Goal: Task Accomplishment & Management: Use online tool/utility

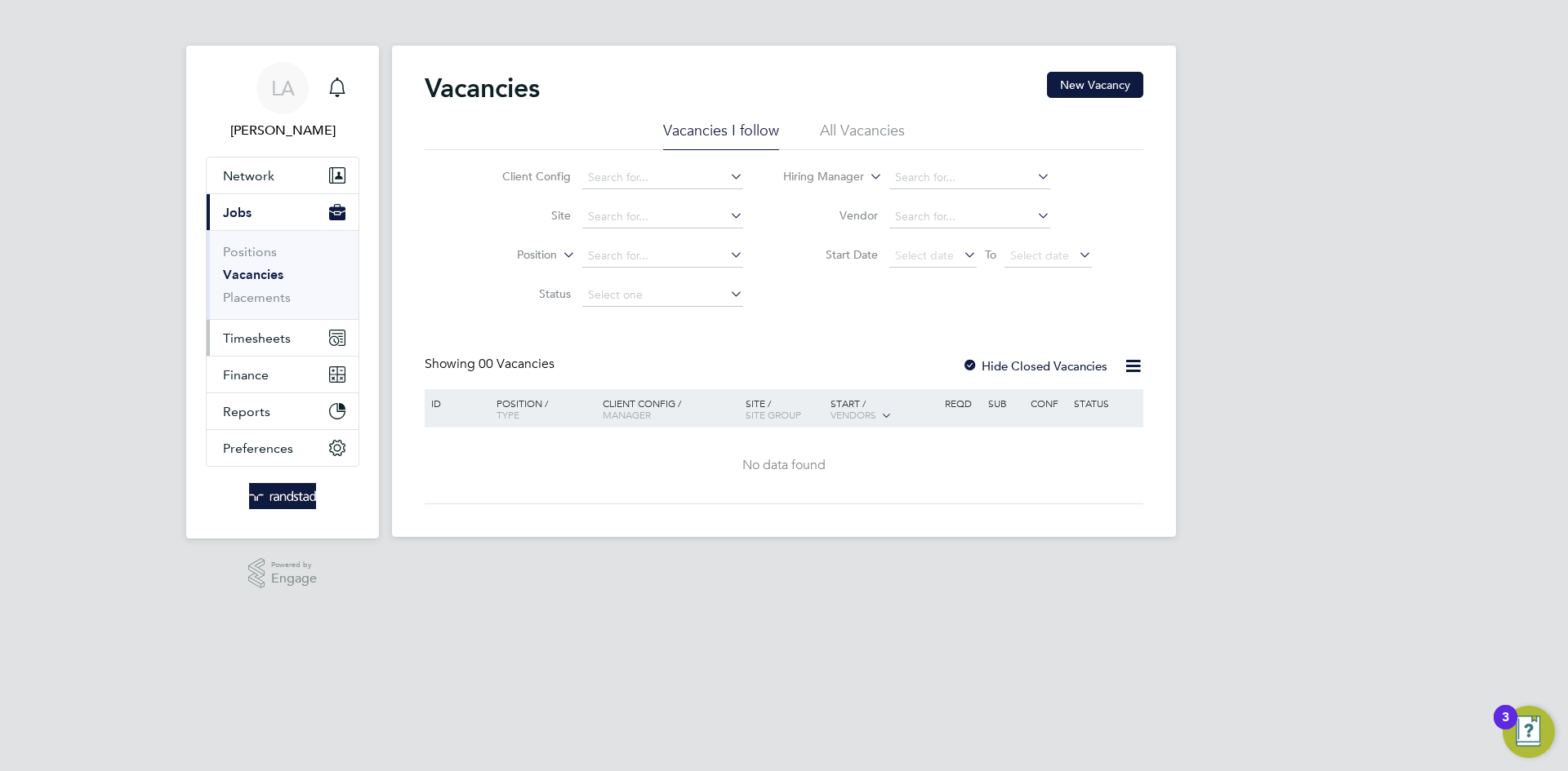
click at [271, 336] on span "Timesheets" at bounding box center [257, 338] width 68 height 15
click at [261, 334] on span "Timesheets" at bounding box center [257, 338] width 68 height 15
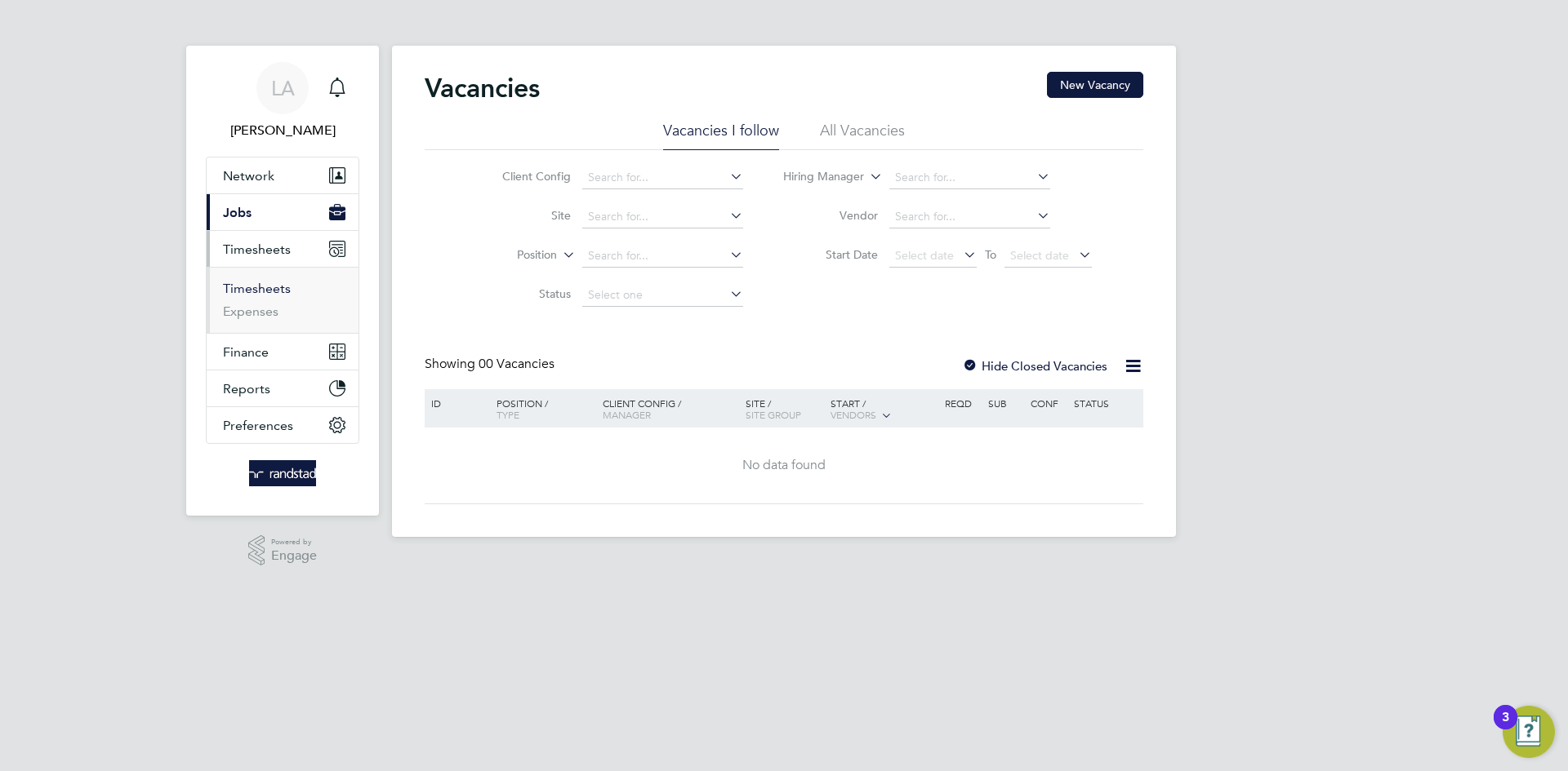
click at [275, 289] on link "Timesheets" at bounding box center [257, 288] width 68 height 15
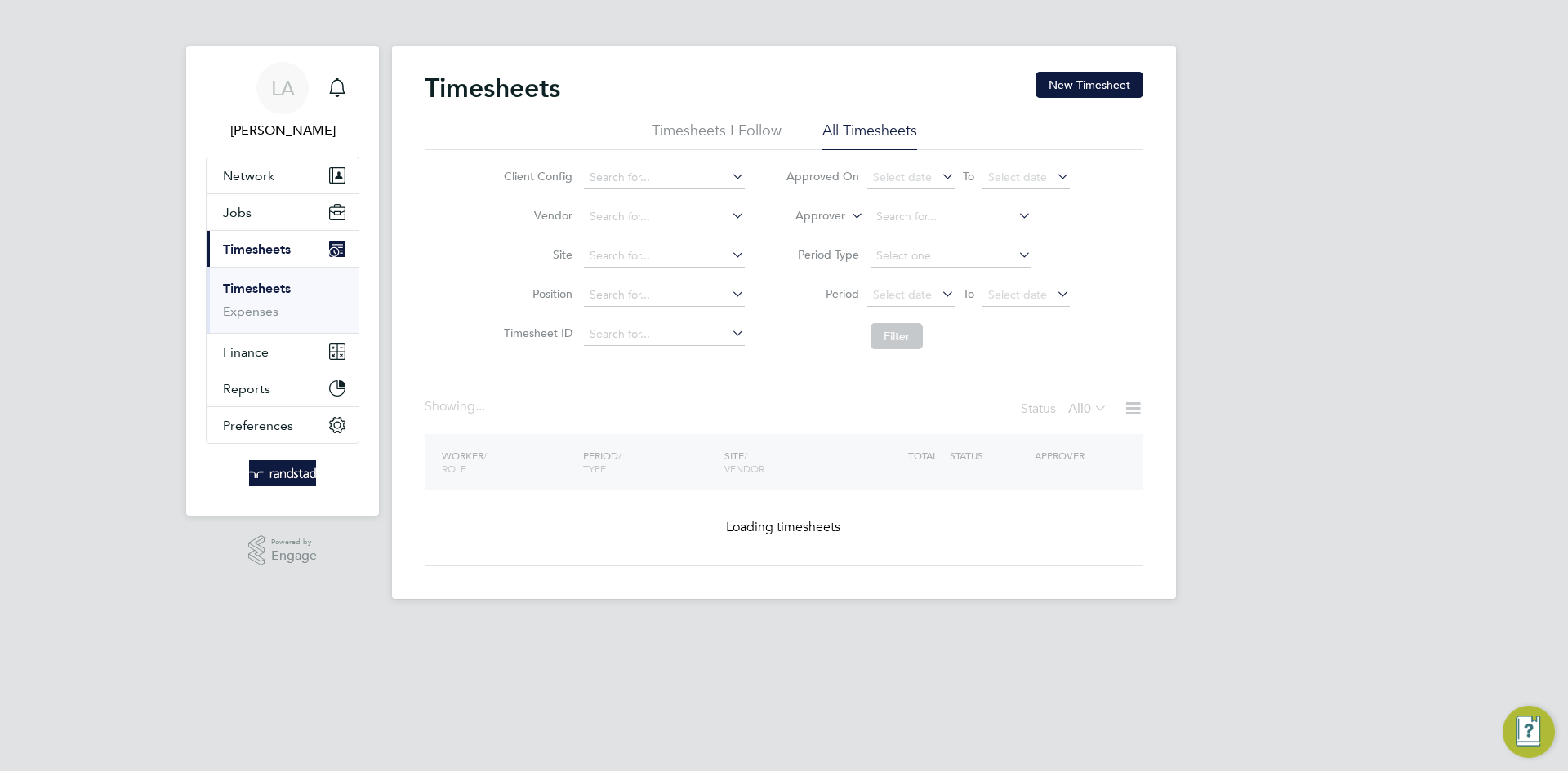
click at [815, 214] on label "Approver" at bounding box center [808, 215] width 74 height 16
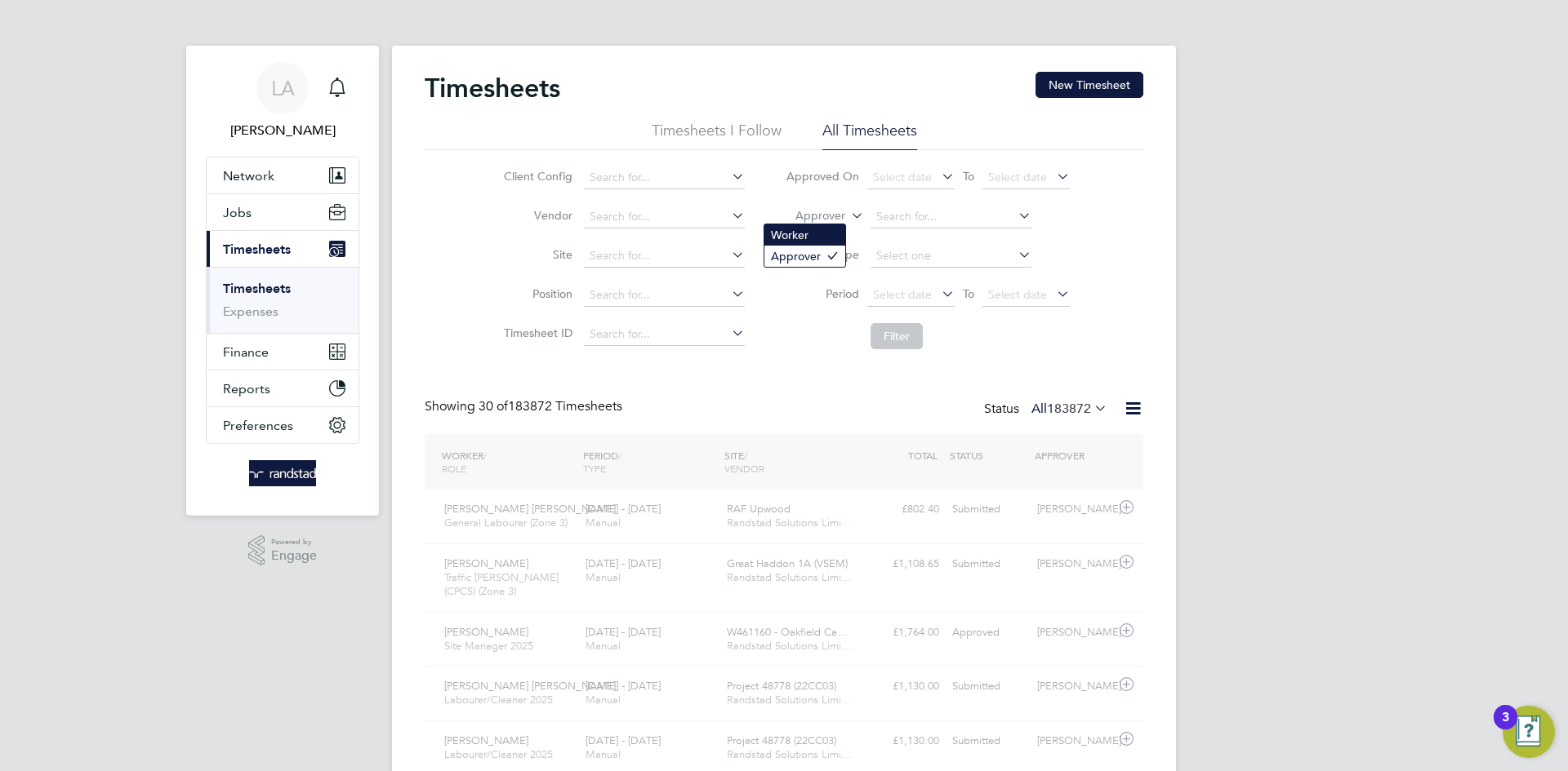
click at [803, 233] on li "Worker" at bounding box center [805, 235] width 81 height 21
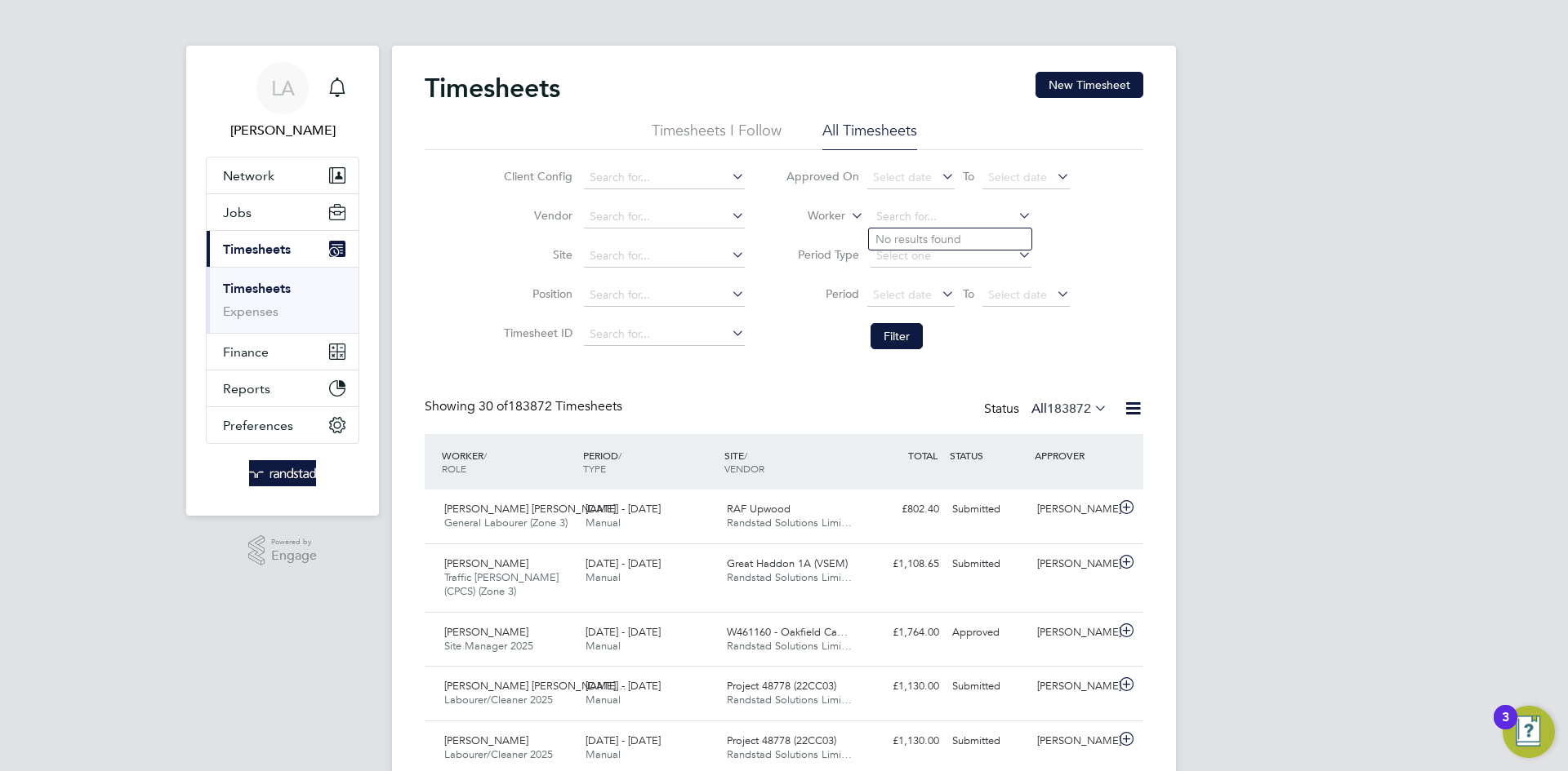
paste input "[PERSON_NAME]"
type input "[PERSON_NAME]"
click at [917, 241] on b "[PERSON_NAME]" at bounding box center [922, 239] width 95 height 14
click at [894, 333] on button "Filter" at bounding box center [896, 336] width 52 height 26
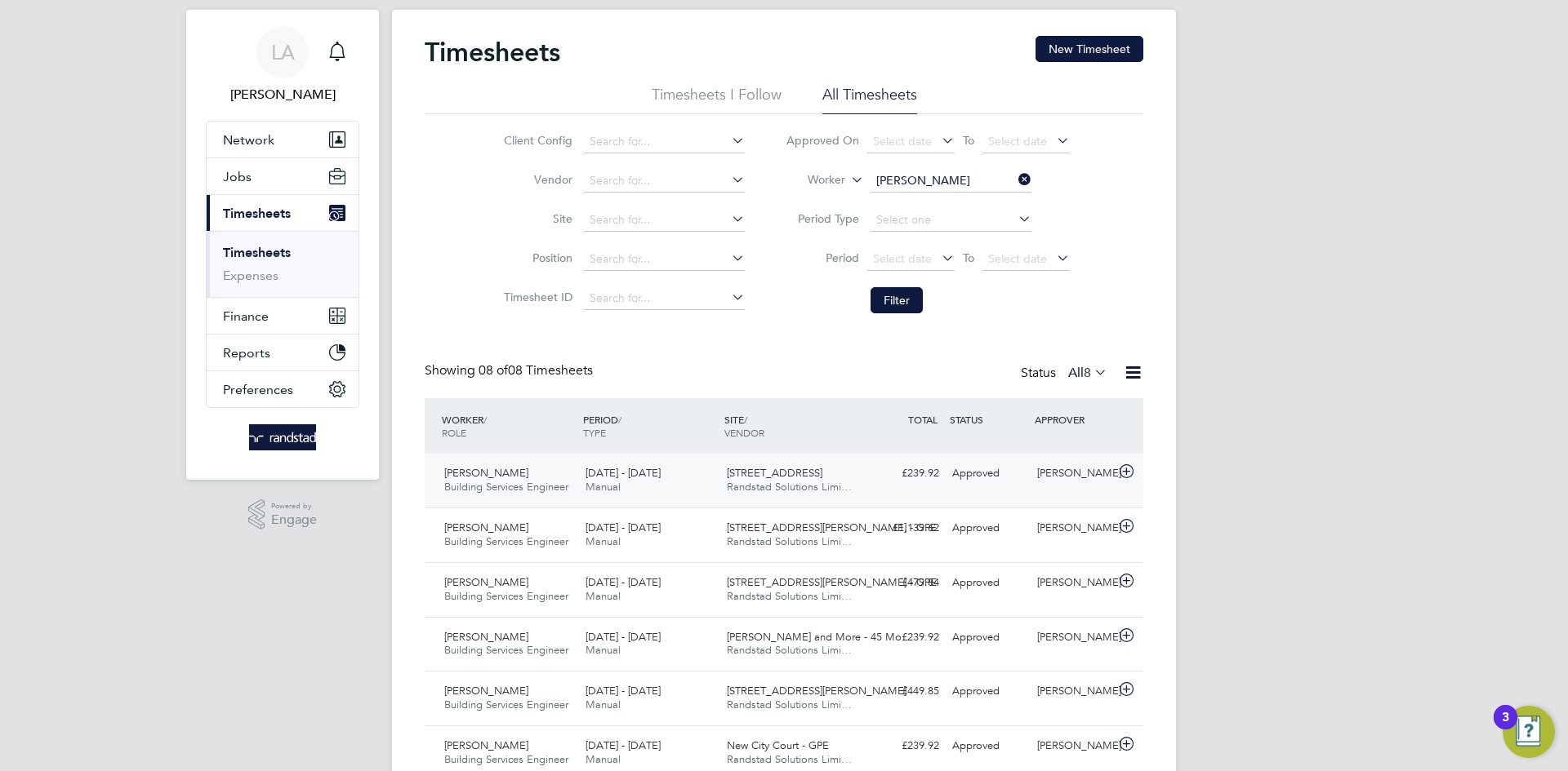
click at [1121, 471] on icon at bounding box center [1127, 471] width 21 height 13
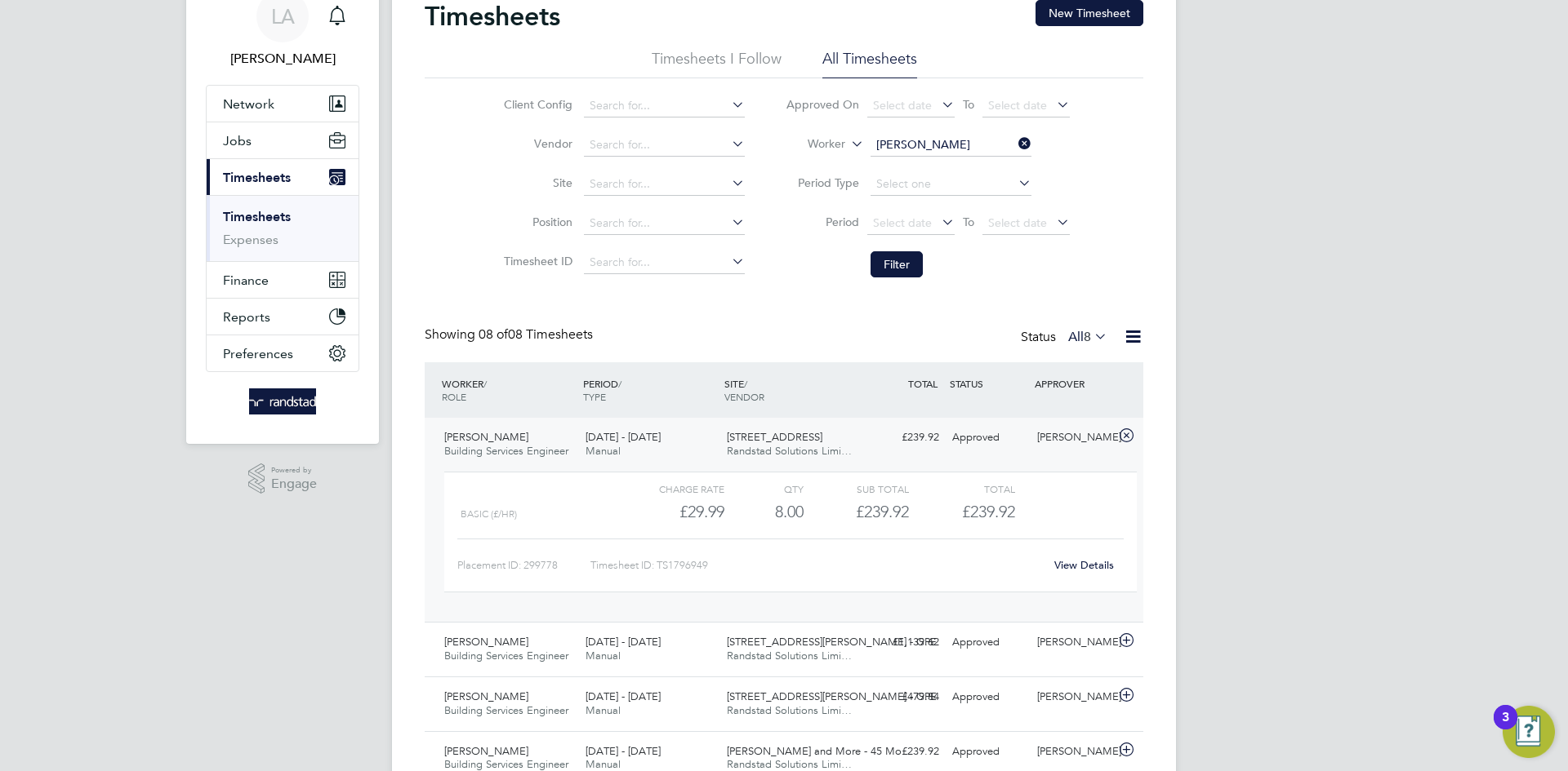
scroll to position [74, 0]
click at [1015, 143] on icon at bounding box center [1015, 142] width 0 height 23
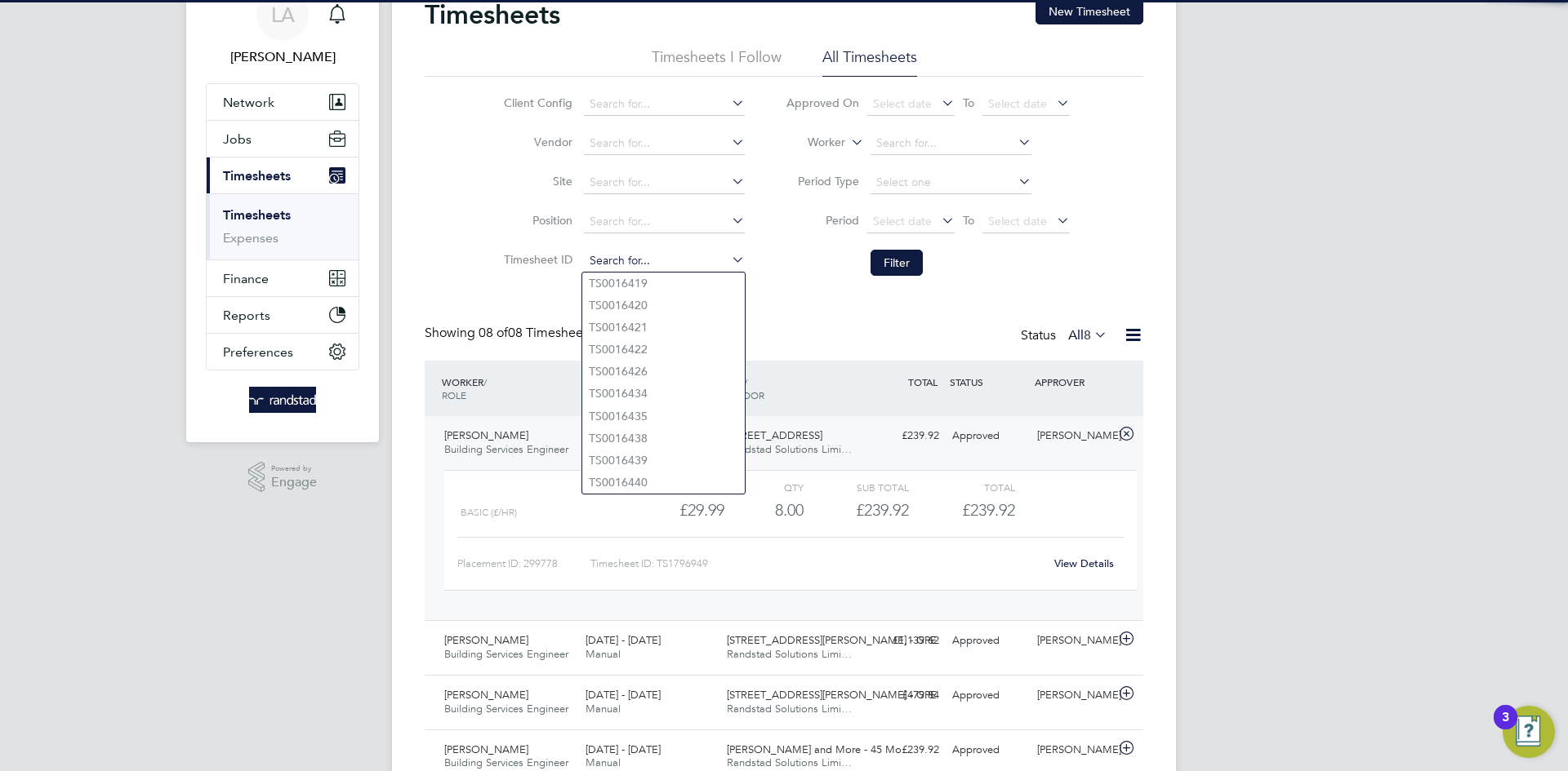
paste input "1793278"
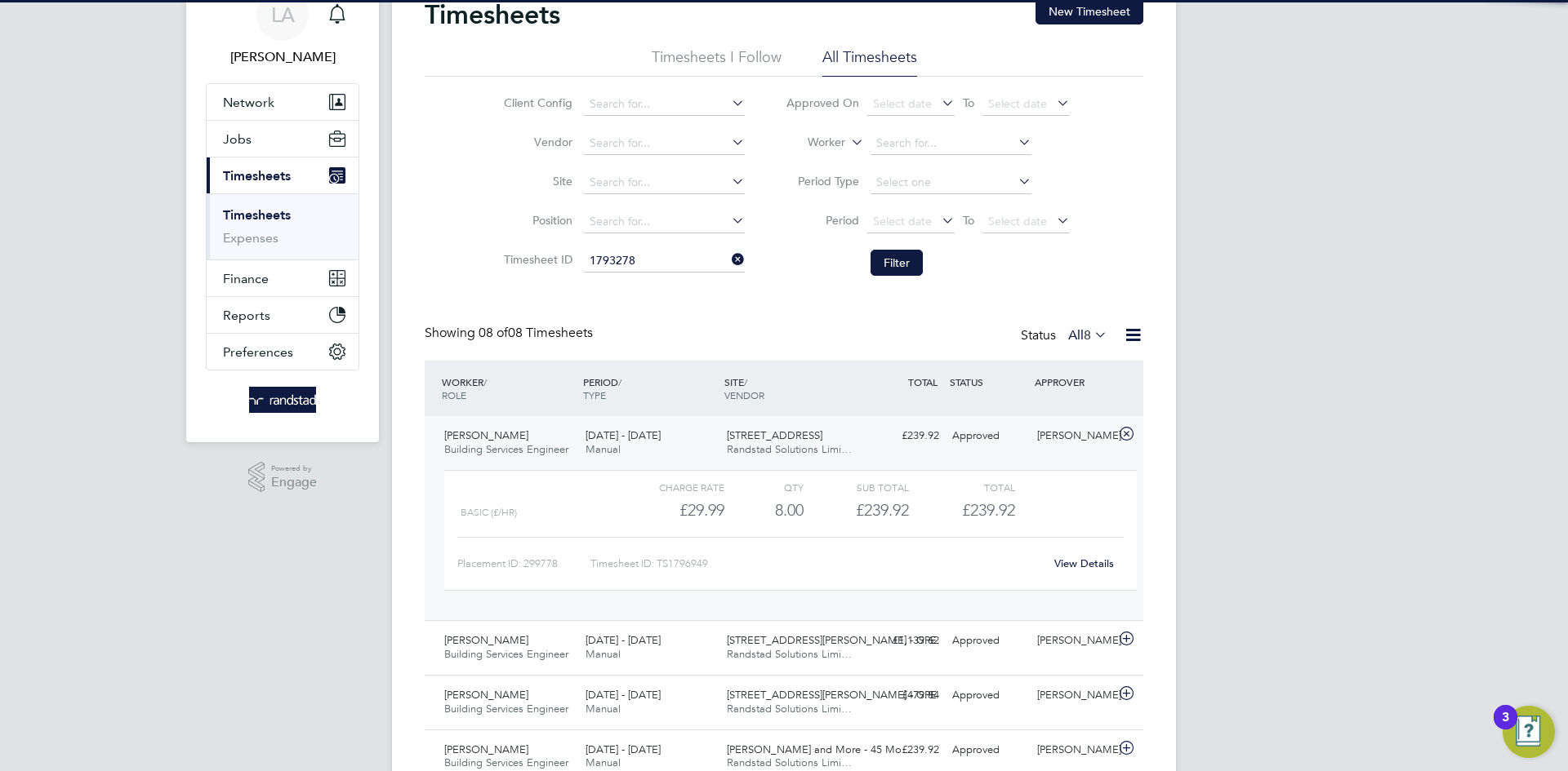
click at [640, 291] on li "TS 1793278" at bounding box center [663, 283] width 163 height 22
type input "TS1793278"
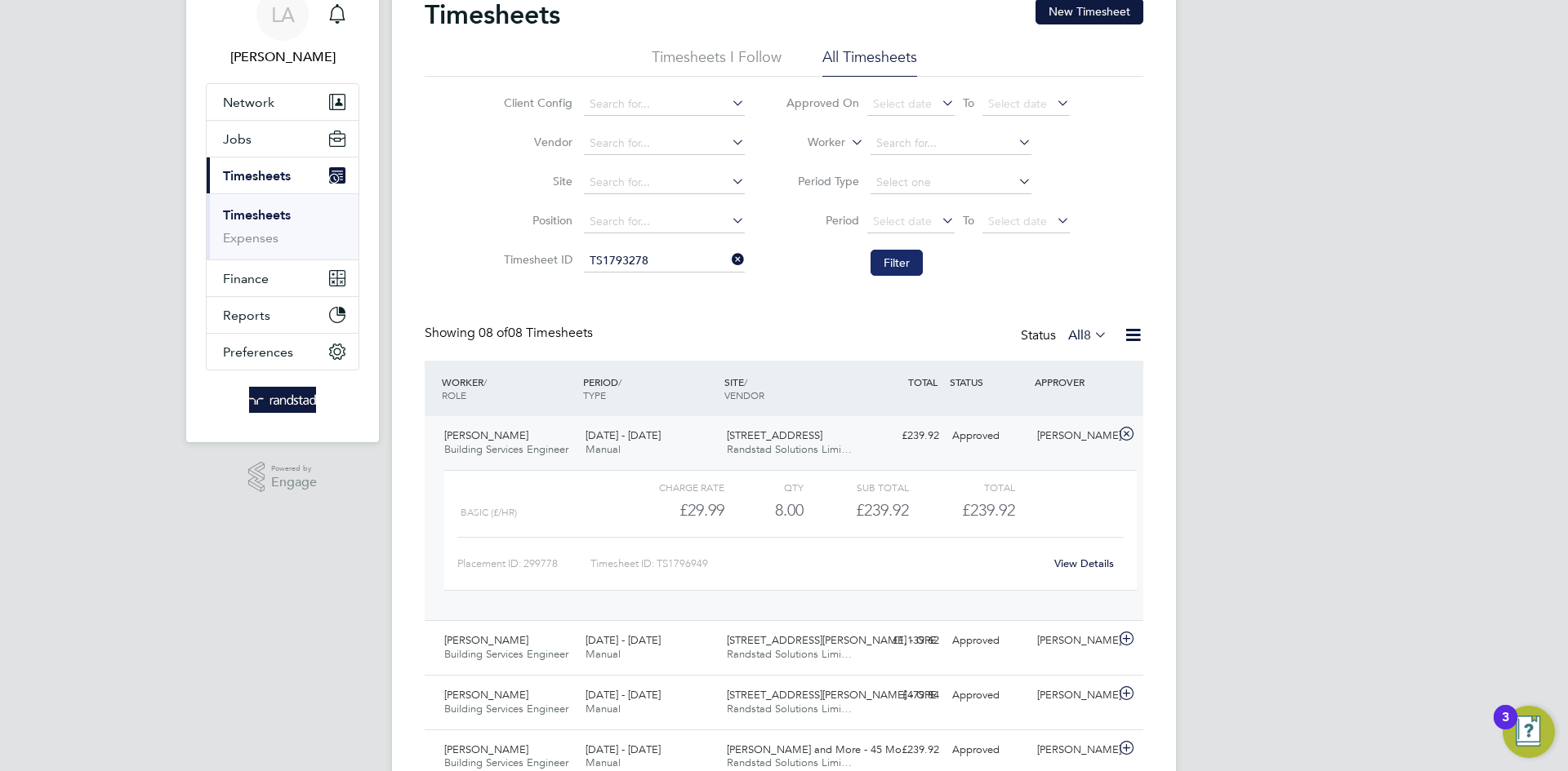
click at [915, 261] on button "Filter" at bounding box center [896, 263] width 52 height 26
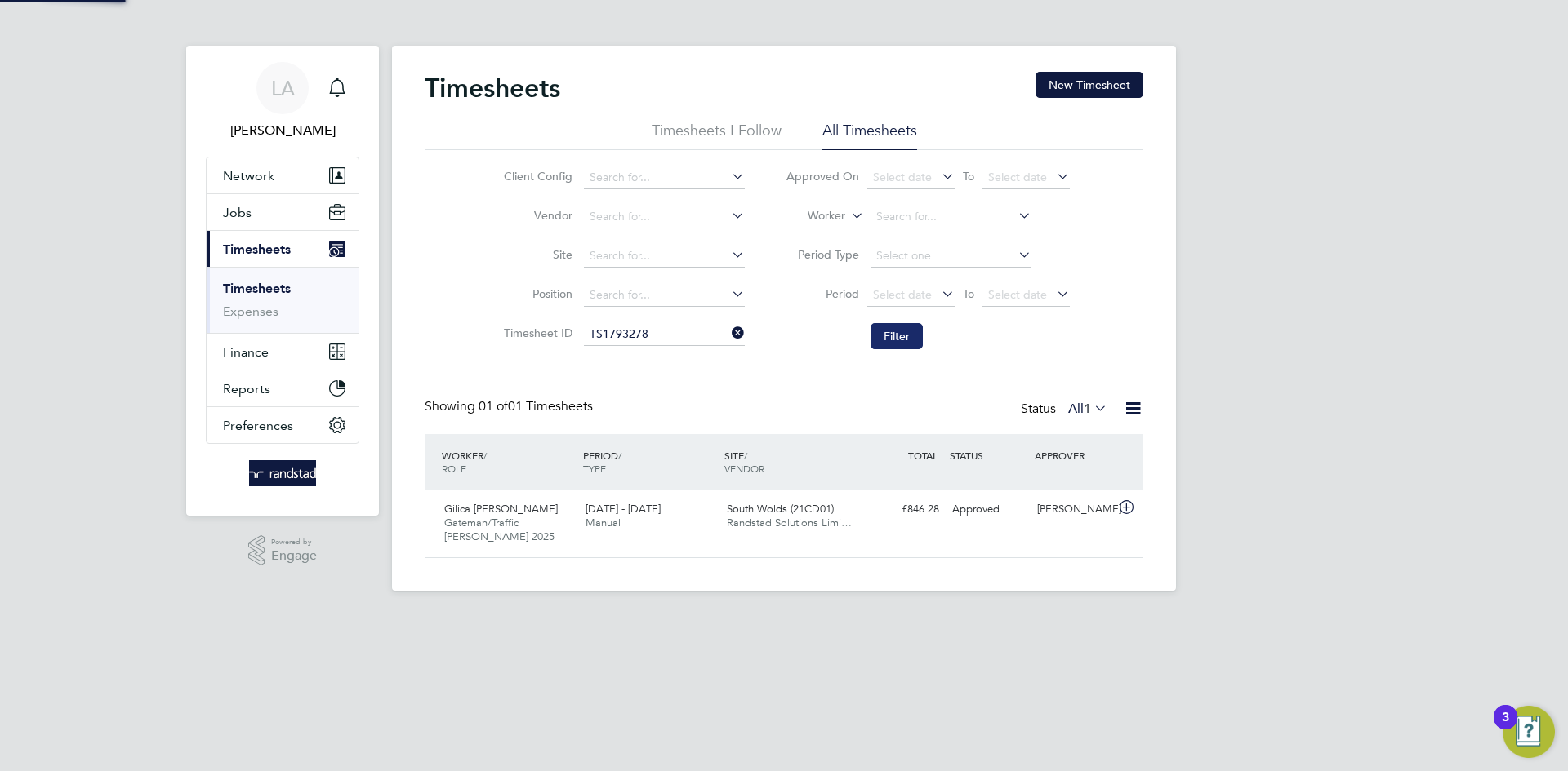
scroll to position [42, 142]
click at [1111, 505] on div "[PERSON_NAME]" at bounding box center [1073, 509] width 85 height 27
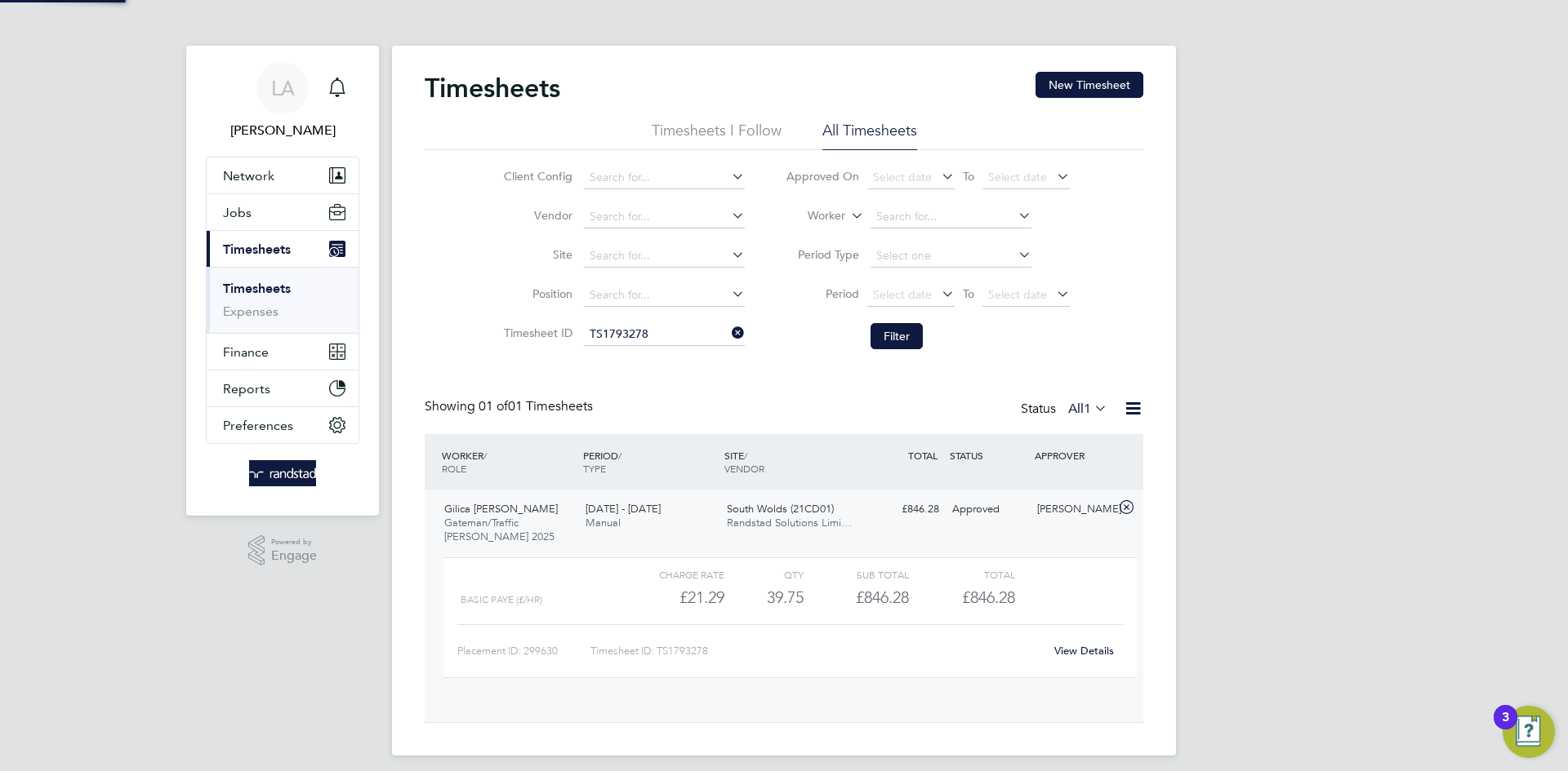
scroll to position [27, 159]
click at [508, 508] on div "Gilica [PERSON_NAME] [PERSON_NAME]/Traffic [PERSON_NAME] 2025 [DATE] - [DATE]" at bounding box center [508, 523] width 141 height 55
